Goal: Navigation & Orientation: Understand site structure

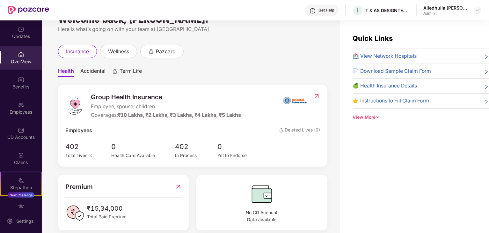
scroll to position [25, 0]
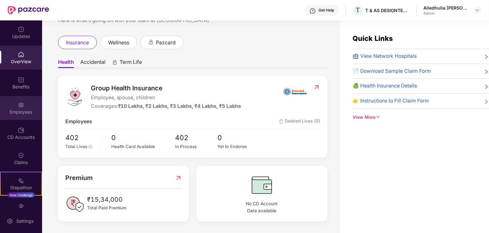
click at [23, 104] on div "Employees" at bounding box center [21, 108] width 42 height 24
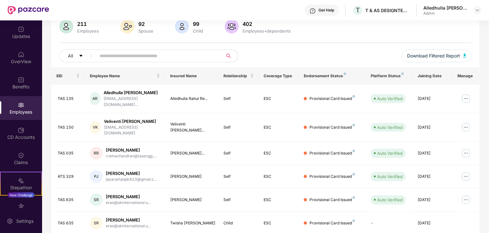
scroll to position [62, 0]
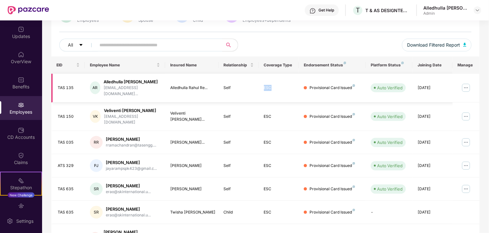
drag, startPoint x: 264, startPoint y: 84, endPoint x: 279, endPoint y: 85, distance: 15.0
click at [279, 85] on div "ESC" at bounding box center [279, 88] width 30 height 6
click at [273, 85] on div "ESC" at bounding box center [279, 88] width 30 height 6
drag, startPoint x: 263, startPoint y: 84, endPoint x: 272, endPoint y: 84, distance: 8.6
click at [272, 85] on div "ESC" at bounding box center [279, 88] width 30 height 6
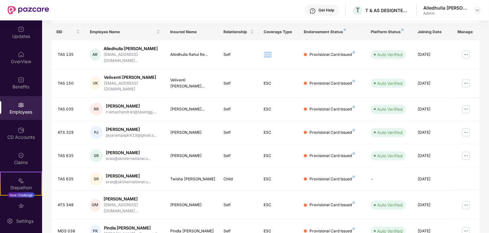
scroll to position [158, 0]
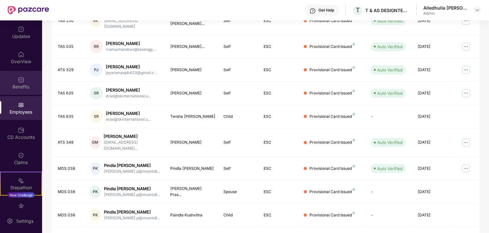
click at [17, 83] on div "Benefits" at bounding box center [21, 86] width 42 height 6
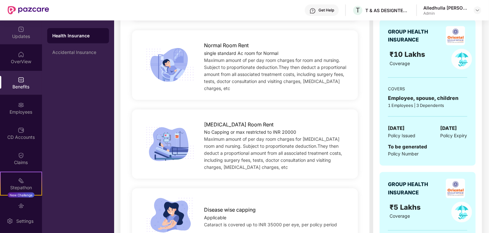
click at [20, 29] on img at bounding box center [21, 29] width 6 height 6
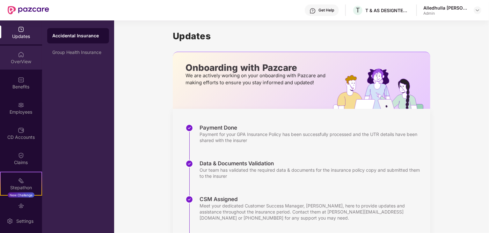
click at [19, 60] on div "OverView" at bounding box center [21, 61] width 42 height 6
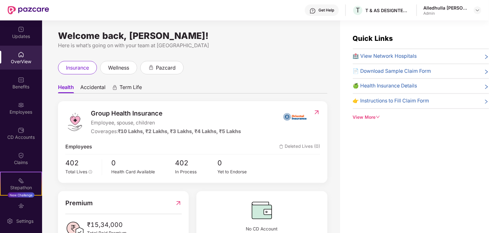
click at [369, 116] on div "View More" at bounding box center [421, 117] width 136 height 7
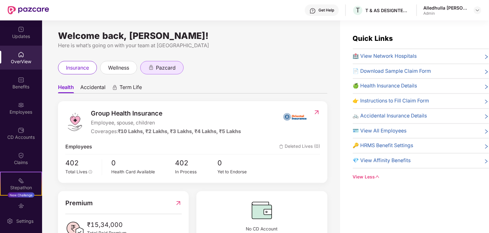
click at [169, 72] on div "pazcard" at bounding box center [161, 67] width 43 height 13
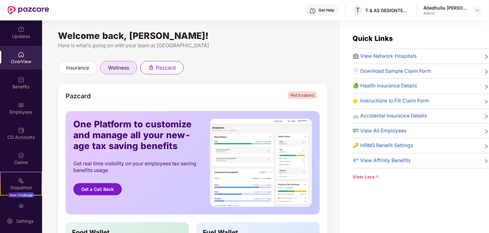
click at [125, 69] on span "wellness" at bounding box center [118, 68] width 21 height 8
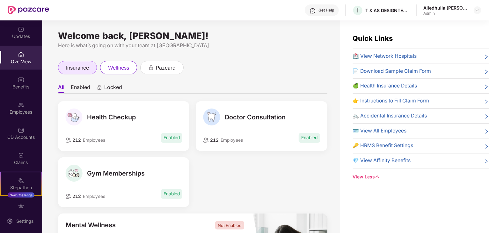
click at [69, 69] on span "insurance" at bounding box center [77, 68] width 23 height 8
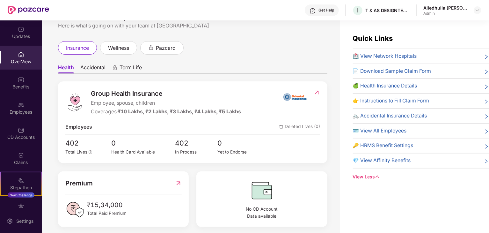
scroll to position [25, 0]
